Goal: Download file/media

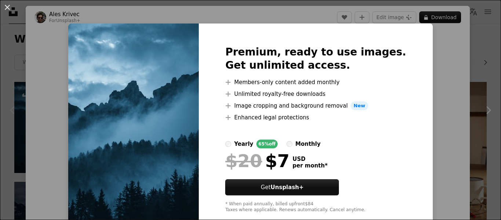
scroll to position [15, 0]
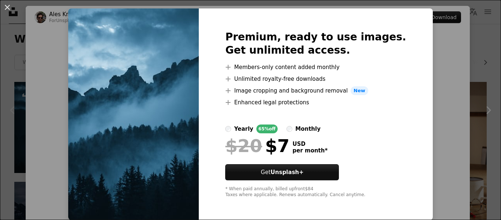
click at [151, 111] on img at bounding box center [133, 113] width 131 height 211
click at [83, 69] on img at bounding box center [133, 113] width 131 height 211
click at [62, 35] on div "An X shape Premium, ready to use images. Get unlimited access. A plus sign Memb…" at bounding box center [250, 110] width 501 height 220
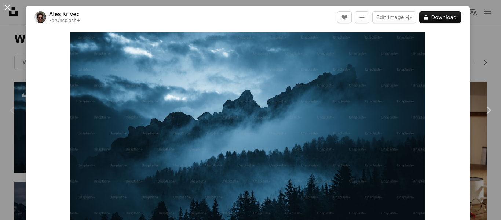
click at [12, 11] on button "An X shape" at bounding box center [7, 7] width 9 height 9
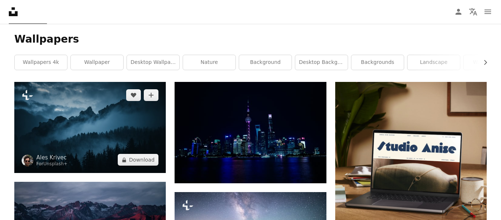
click at [37, 128] on img at bounding box center [89, 127] width 151 height 91
